Goal: Navigation & Orientation: Find specific page/section

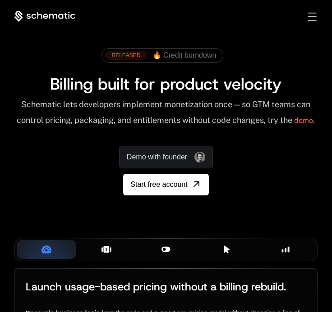
scroll to position [278, 0]
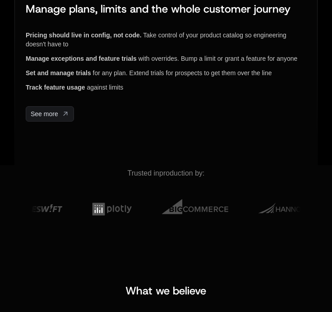
scroll to position [0, 0]
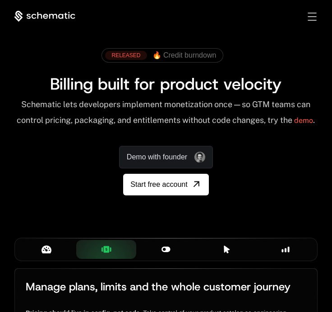
click at [63, 27] on div "RELEASED 🔥 Credit burndown Billing built for product velocity Schematic lets de…" at bounding box center [166, 119] width 332 height 195
click at [61, 20] on icon at bounding box center [44, 16] width 61 height 11
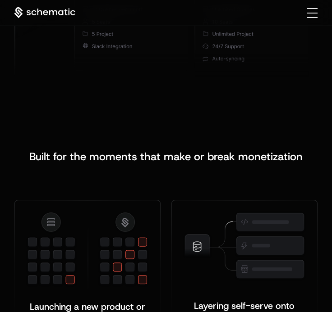
scroll to position [731, 0]
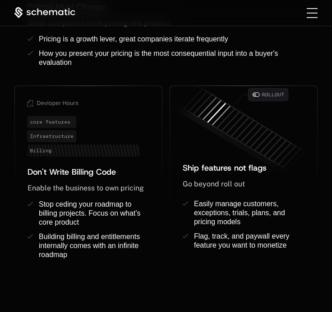
click at [27, 2] on div "Products Developers Pricing Docs Resources Sign in Sign Up" at bounding box center [166, 13] width 332 height 26
click at [27, 14] on icon at bounding box center [44, 12] width 61 height 11
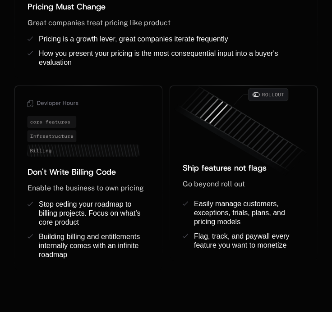
scroll to position [0, 0]
